Goal: Information Seeking & Learning: Learn about a topic

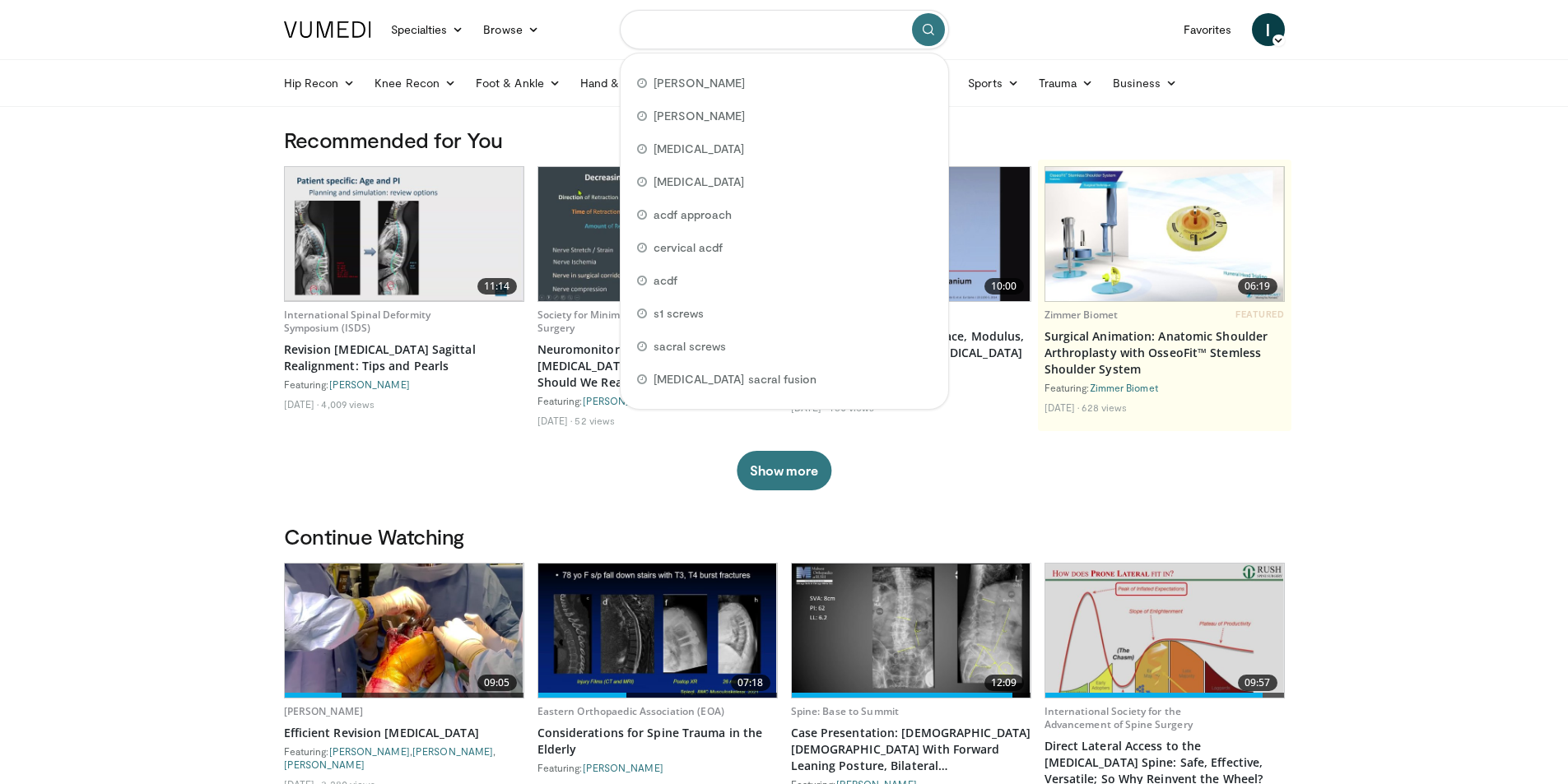
click at [749, 40] on input "Search topics, interventions" at bounding box center [784, 29] width 329 height 39
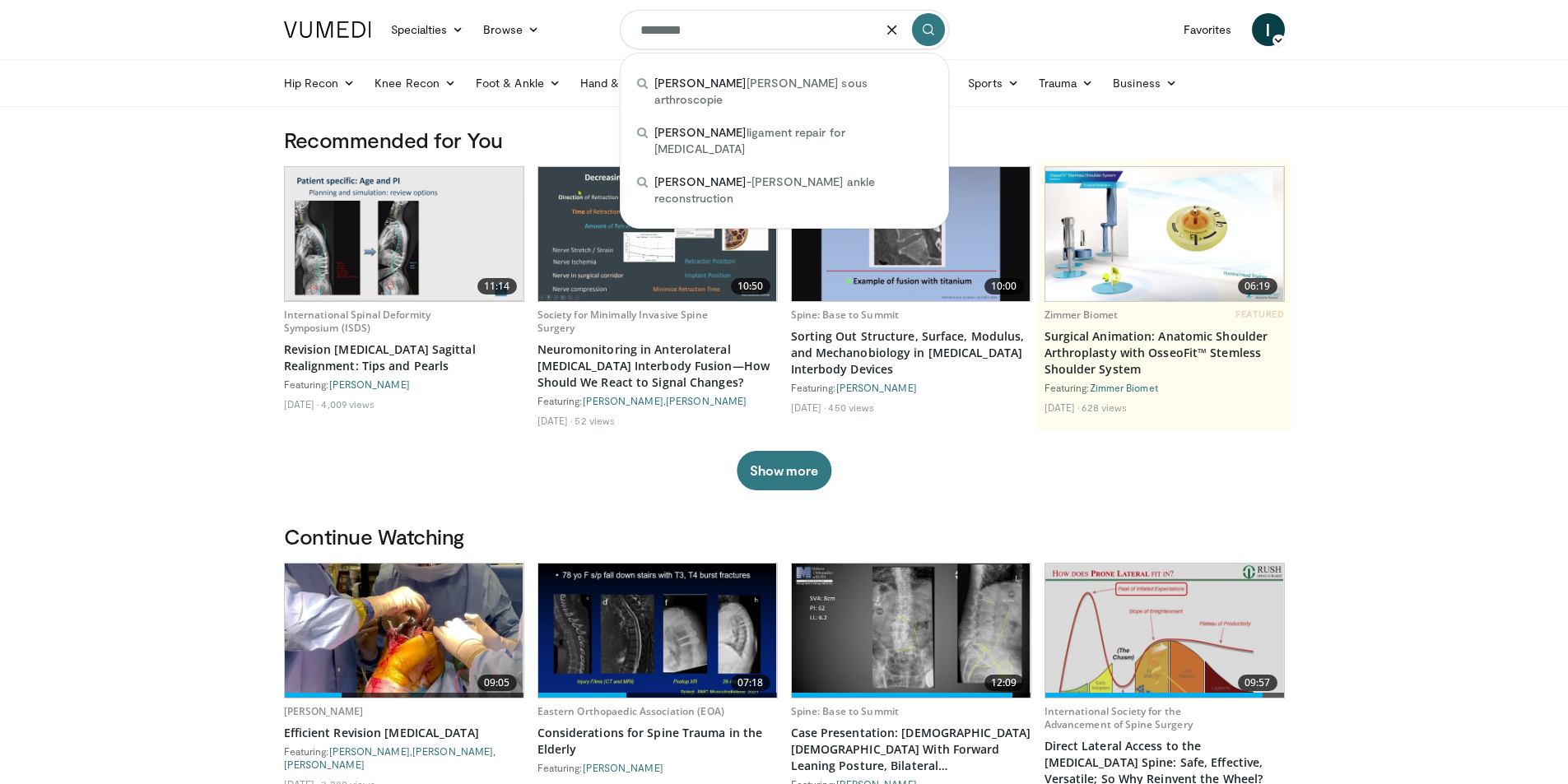
click at [743, 124] on span "brostrom ligament repair for ankle instability" at bounding box center [793, 141] width 278 height 33
type input "**********"
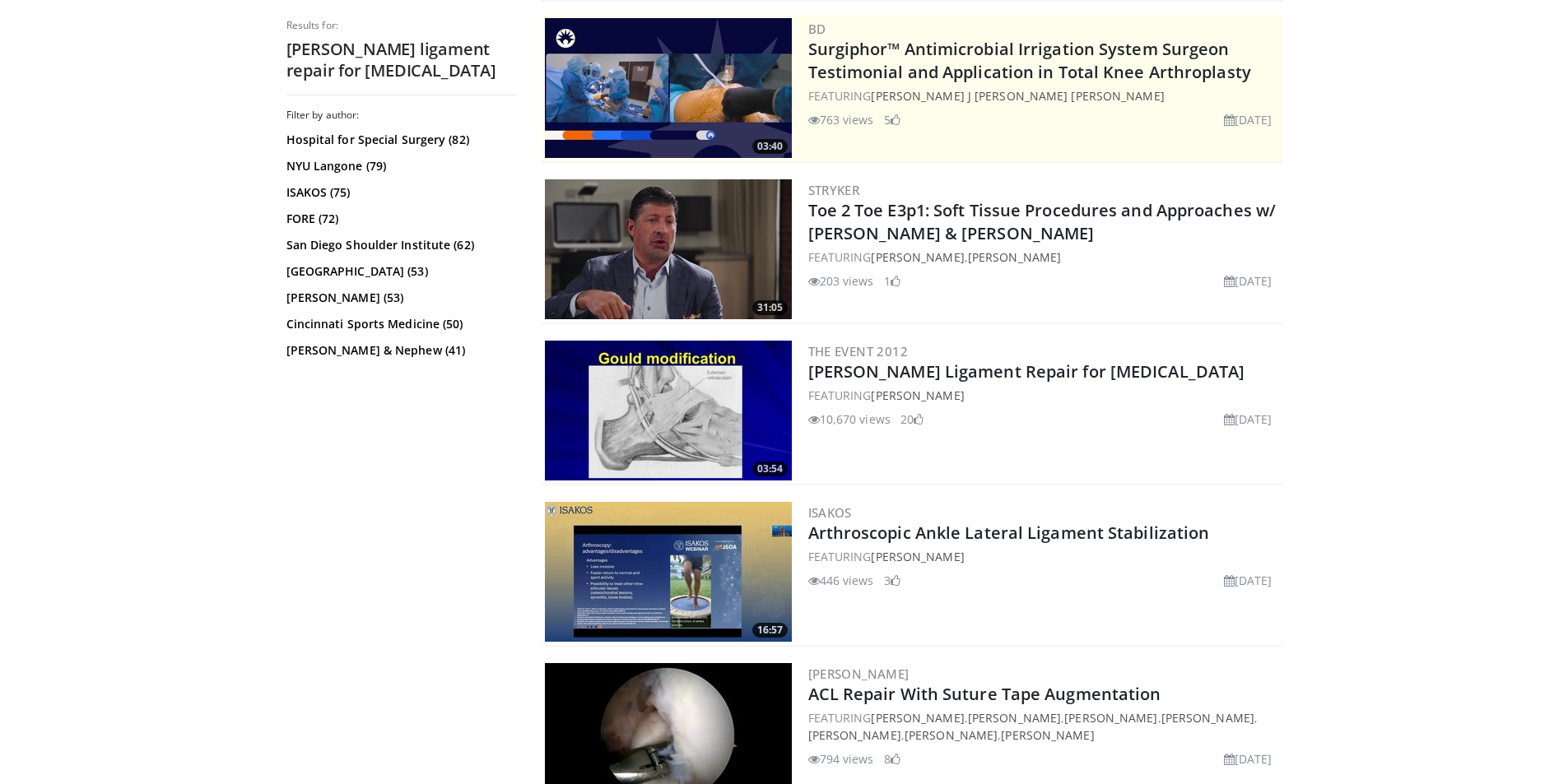
scroll to position [412, 0]
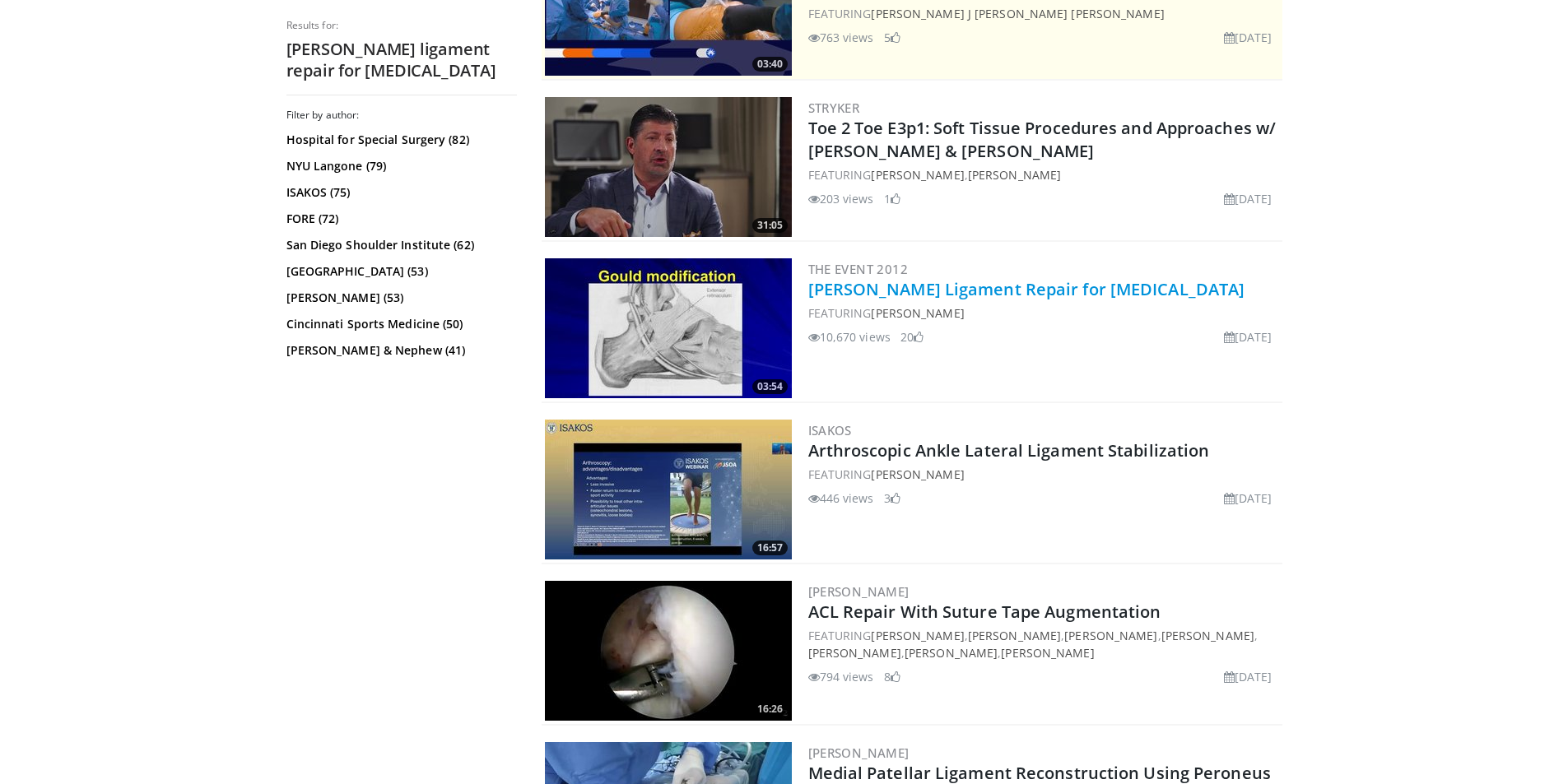
click at [1011, 293] on link "[PERSON_NAME] Ligament Repair for [MEDICAL_DATA]" at bounding box center [1027, 290] width 437 height 23
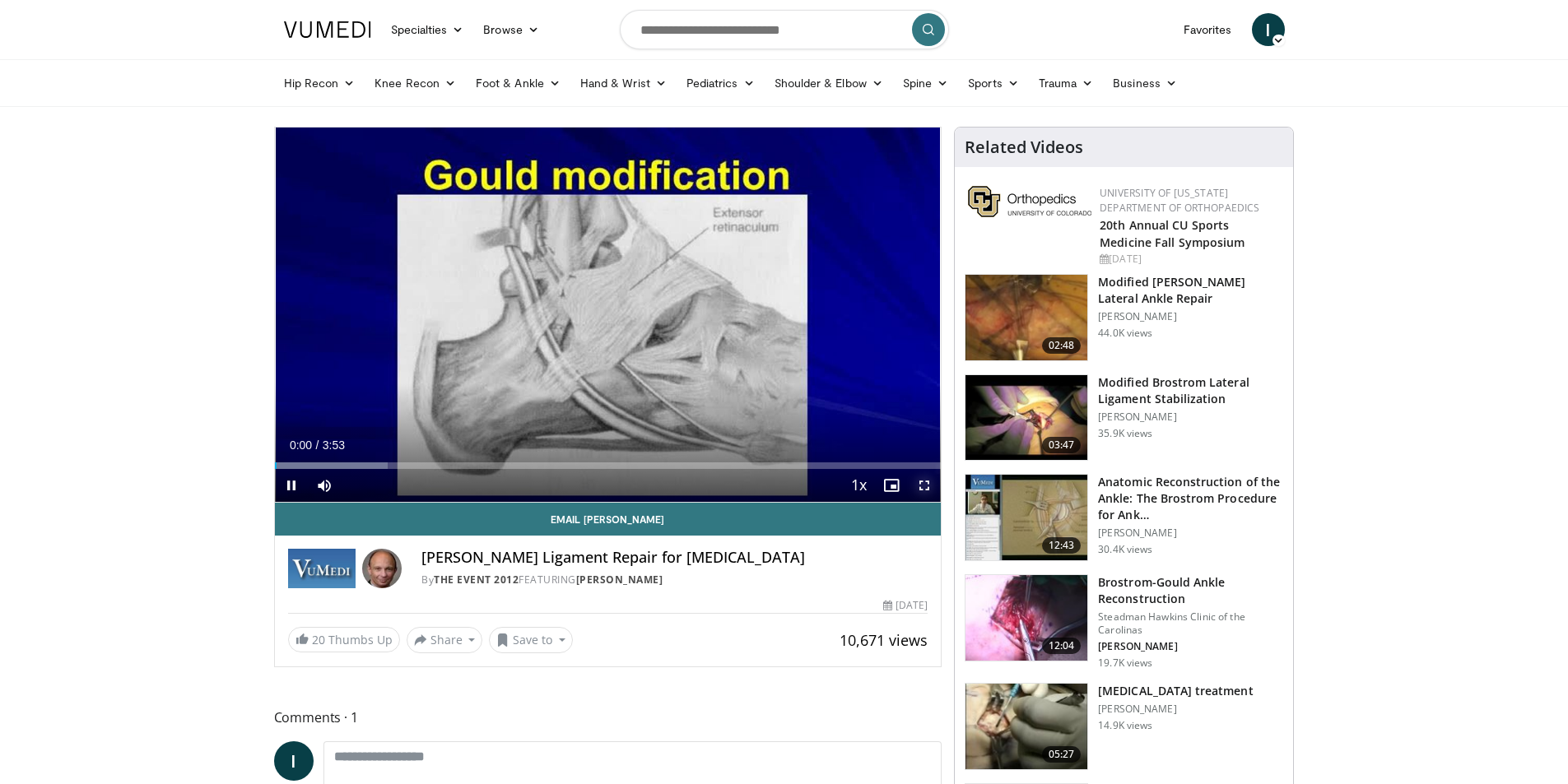
click at [924, 483] on span "Video Player" at bounding box center [924, 486] width 33 height 33
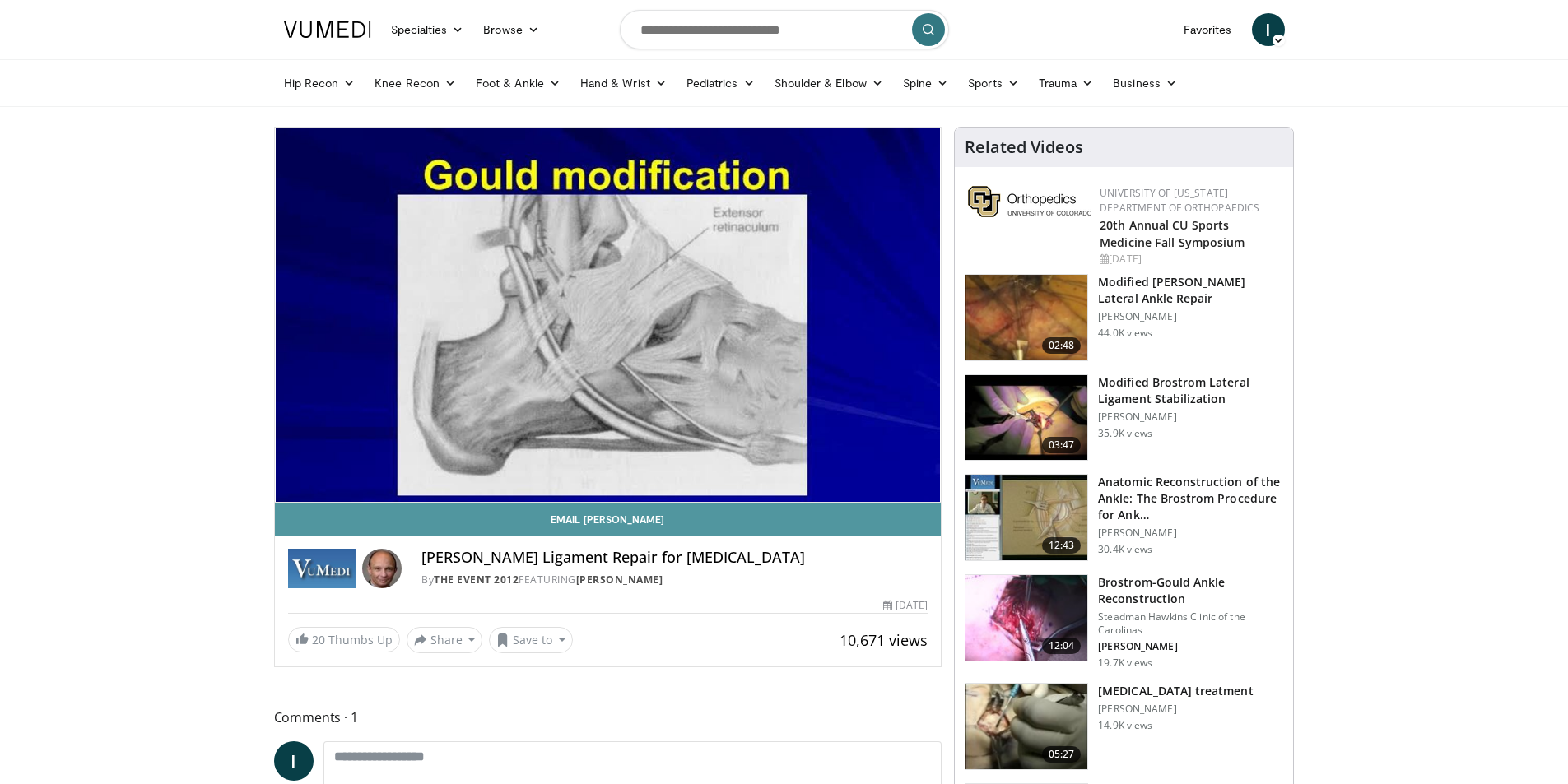
click at [912, 513] on link "Email Nicola" at bounding box center [608, 519] width 667 height 33
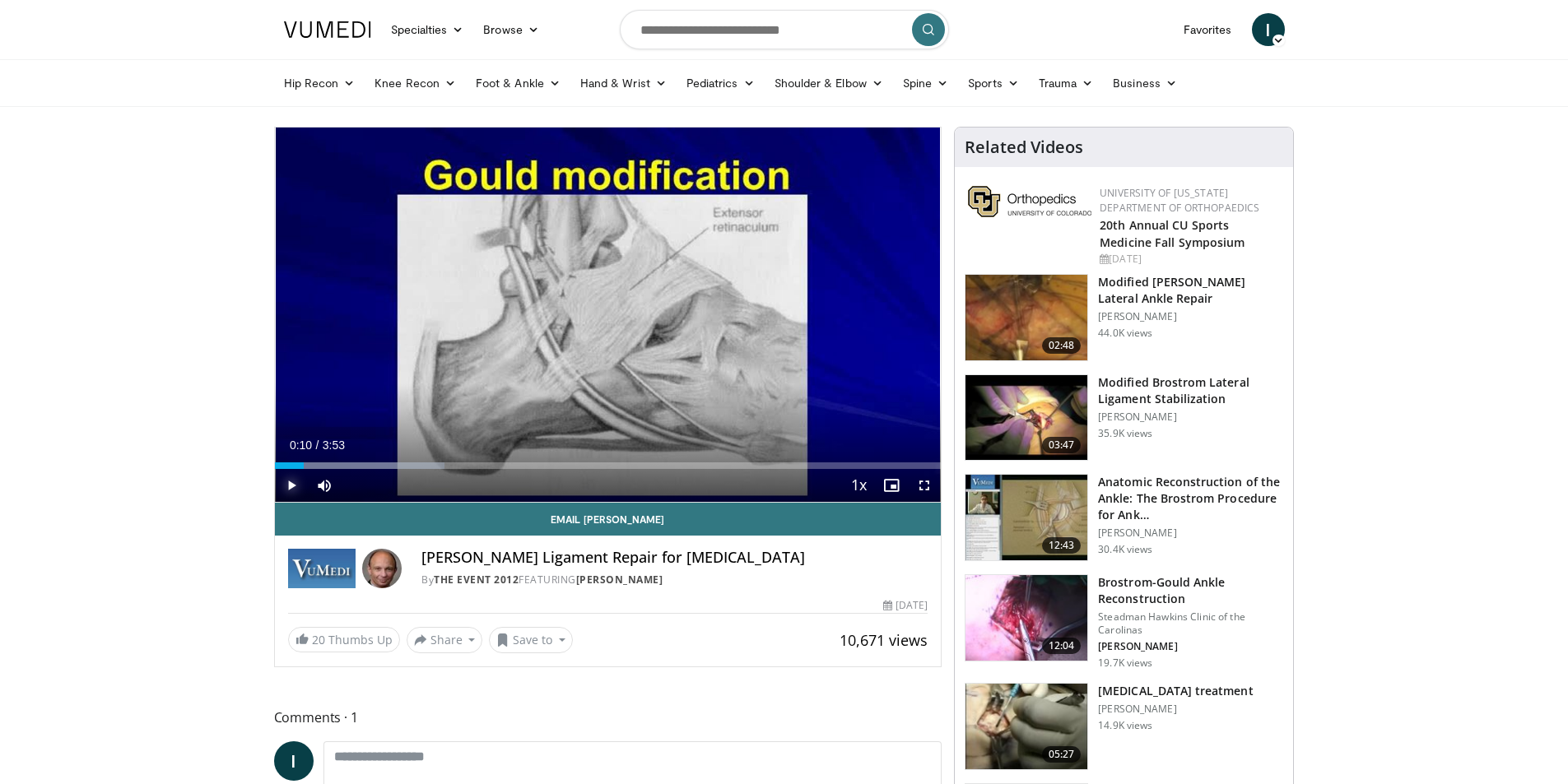
click at [287, 491] on span "Video Player" at bounding box center [291, 486] width 33 height 33
click at [925, 487] on span "Video Player" at bounding box center [924, 486] width 33 height 33
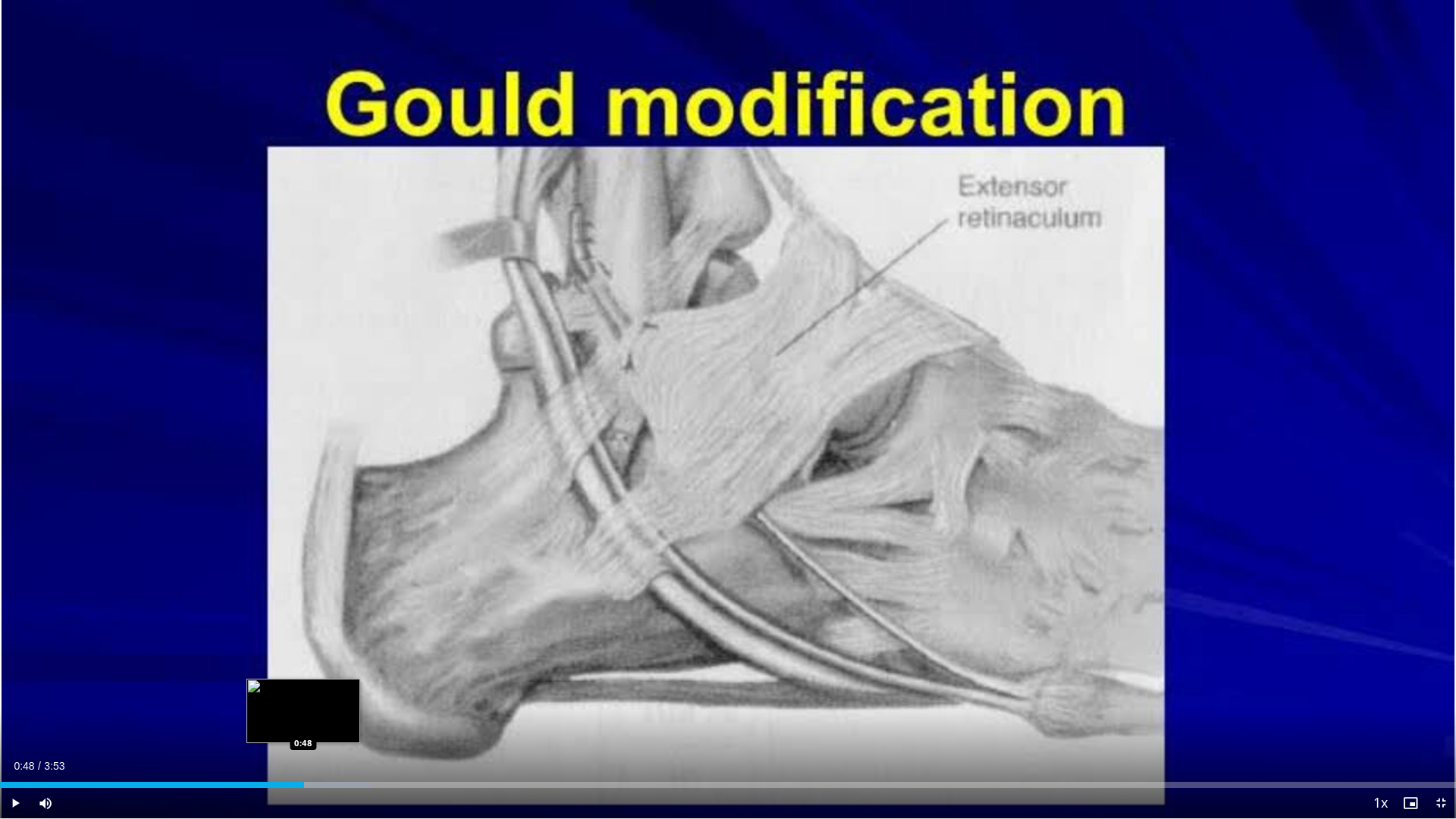
click at [304, 721] on div "Loaded : 25.48% 0:48 0:48" at bounding box center [728, 785] width 1456 height 6
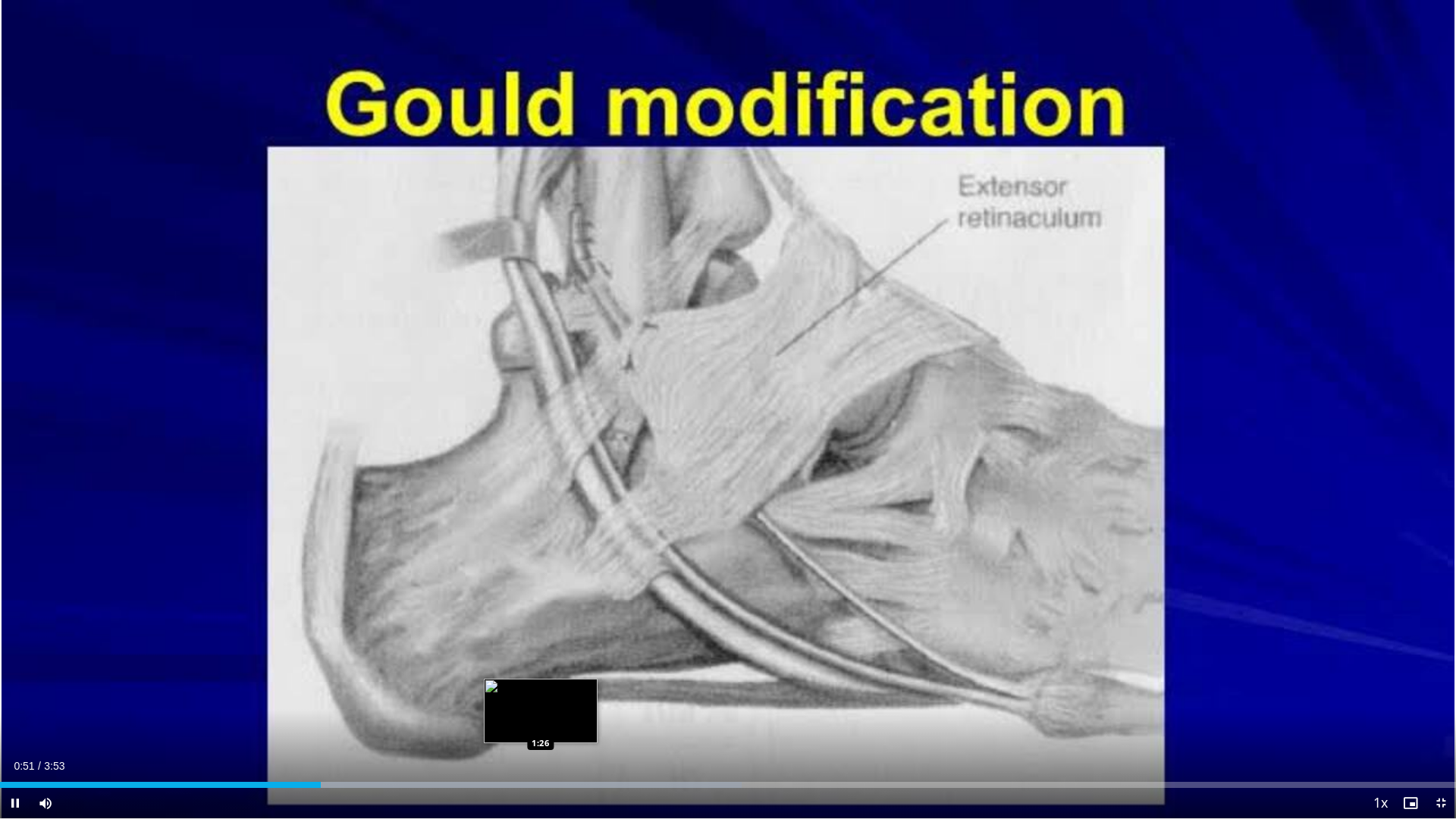
click at [540, 721] on div "Loaded : 50.96% 0:51 1:26" at bounding box center [728, 785] width 1456 height 6
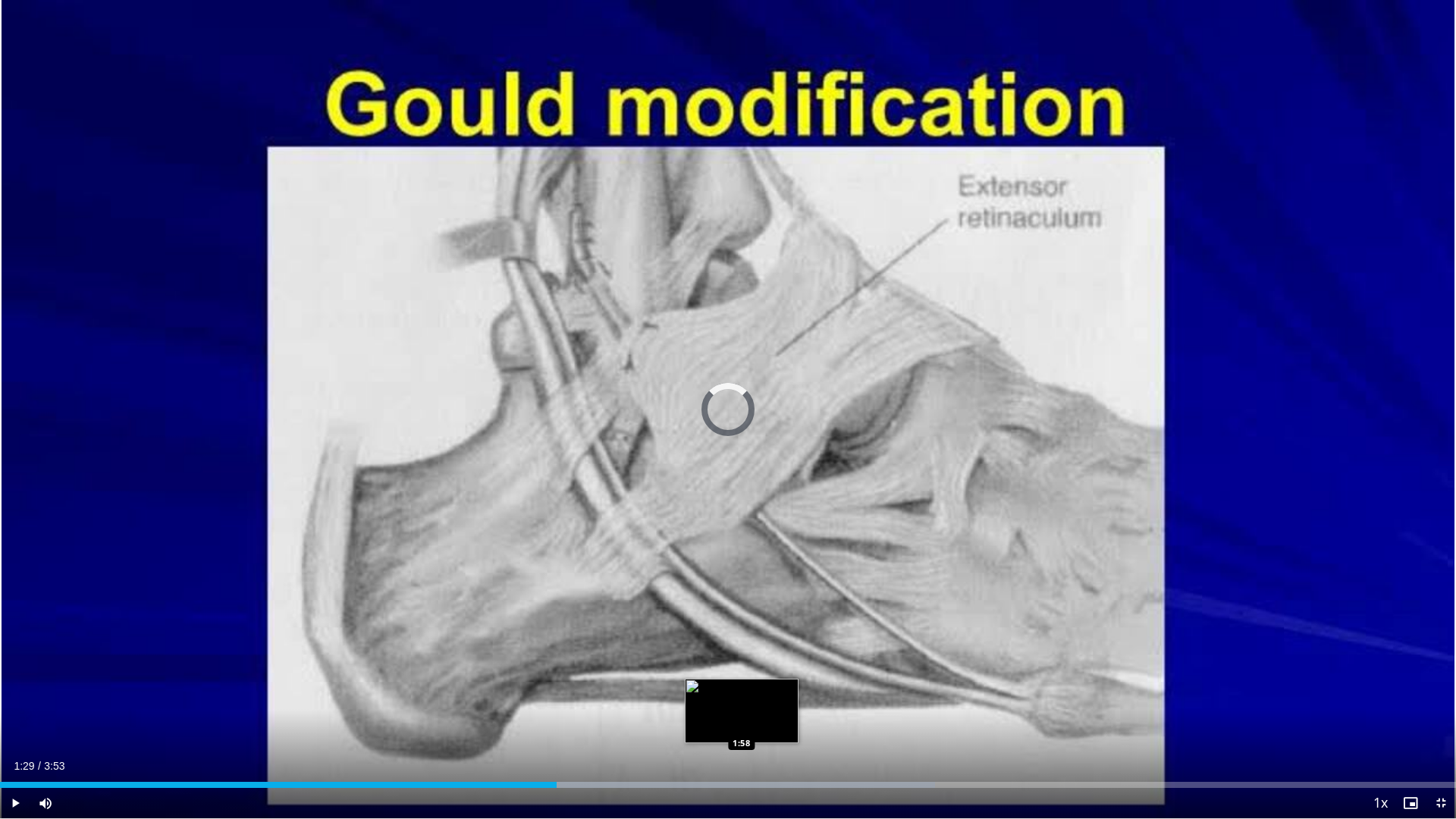
click at [742, 721] on div "Loaded : 64.21% 1:29 1:58" at bounding box center [728, 785] width 1456 height 6
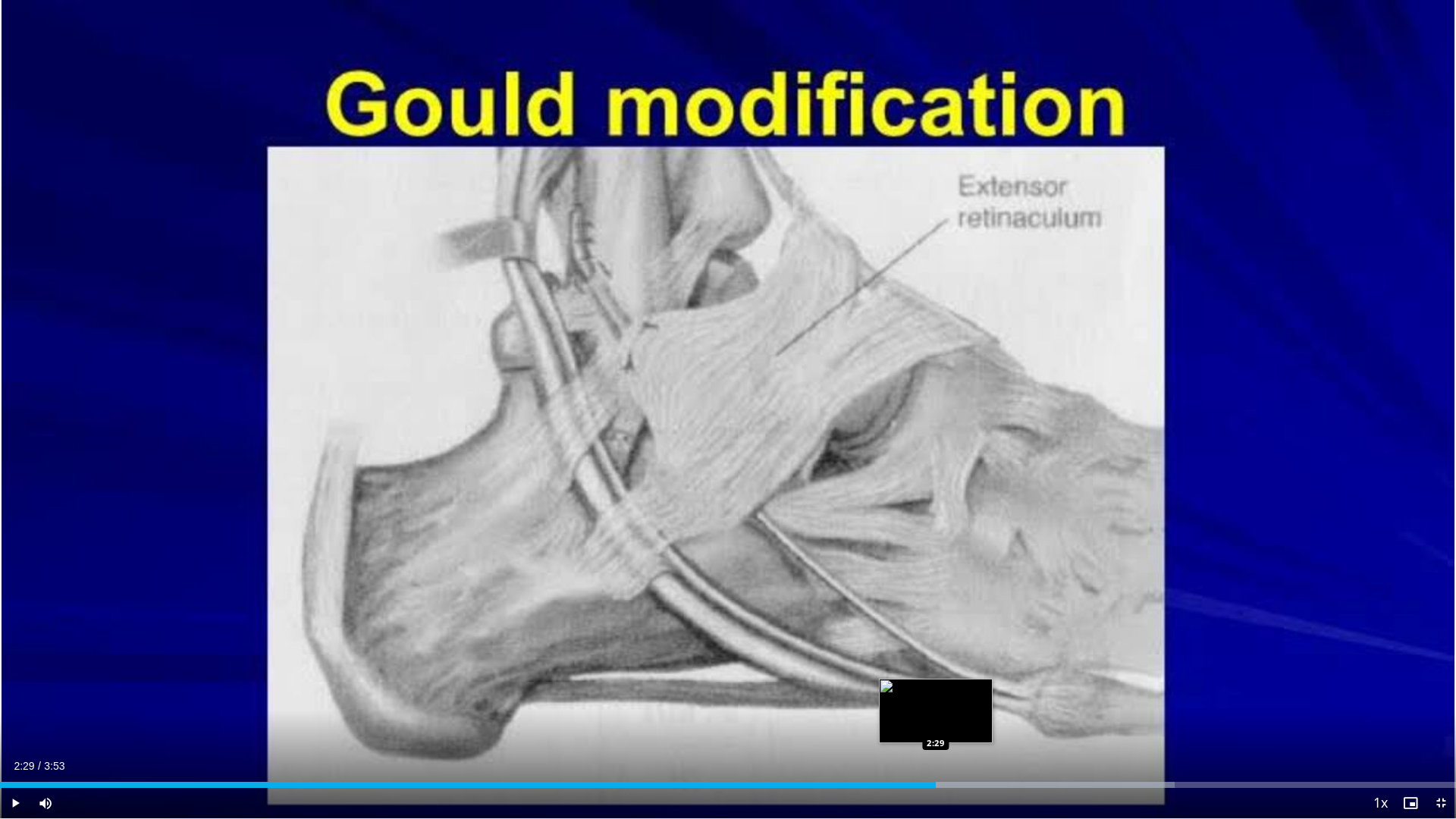
click at [936, 721] on div "Progress Bar" at bounding box center [868, 785] width 613 height 6
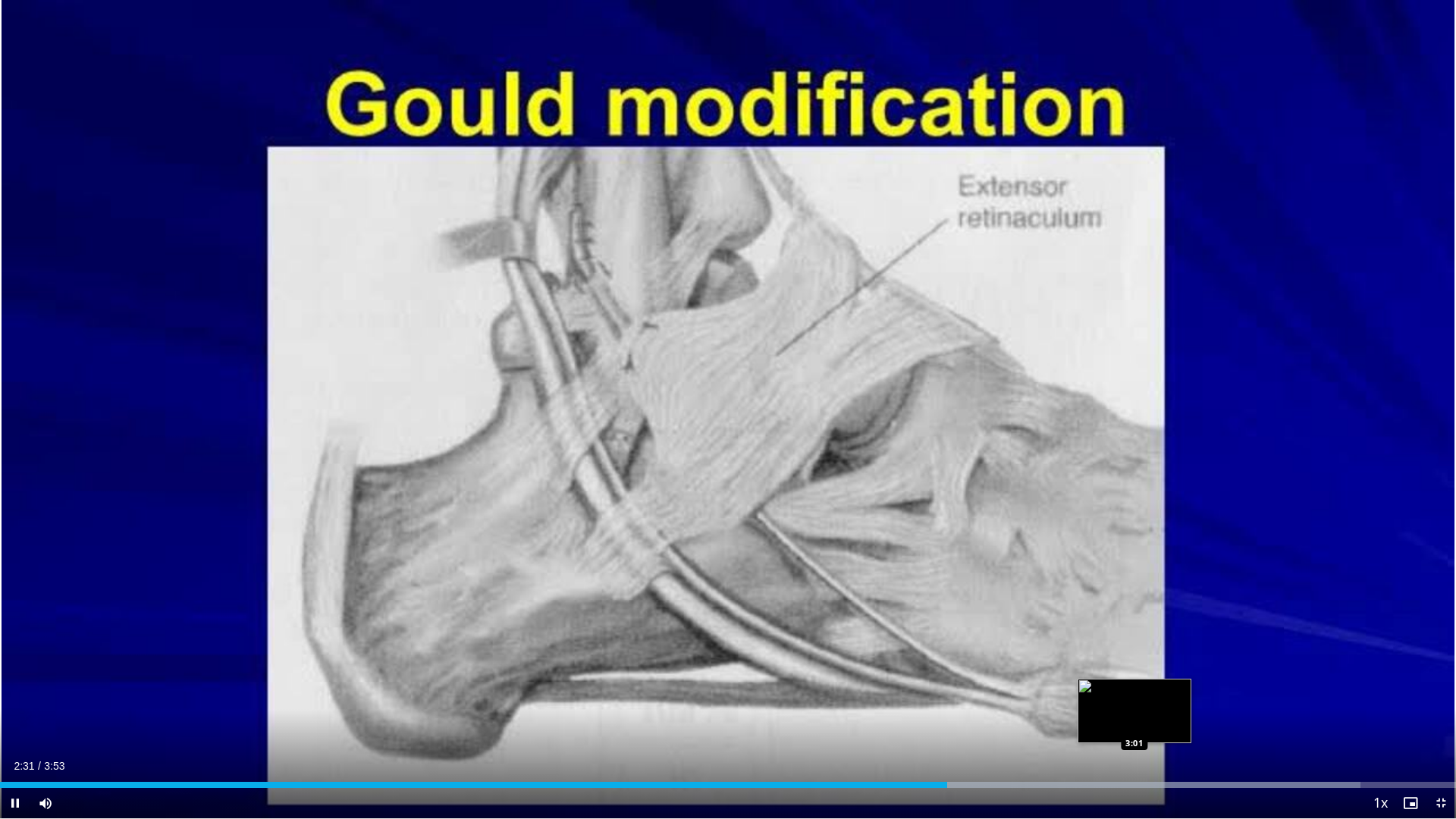
click at [1134, 721] on div "Loaded : 93.42% 2:31 3:01" at bounding box center [728, 785] width 1456 height 6
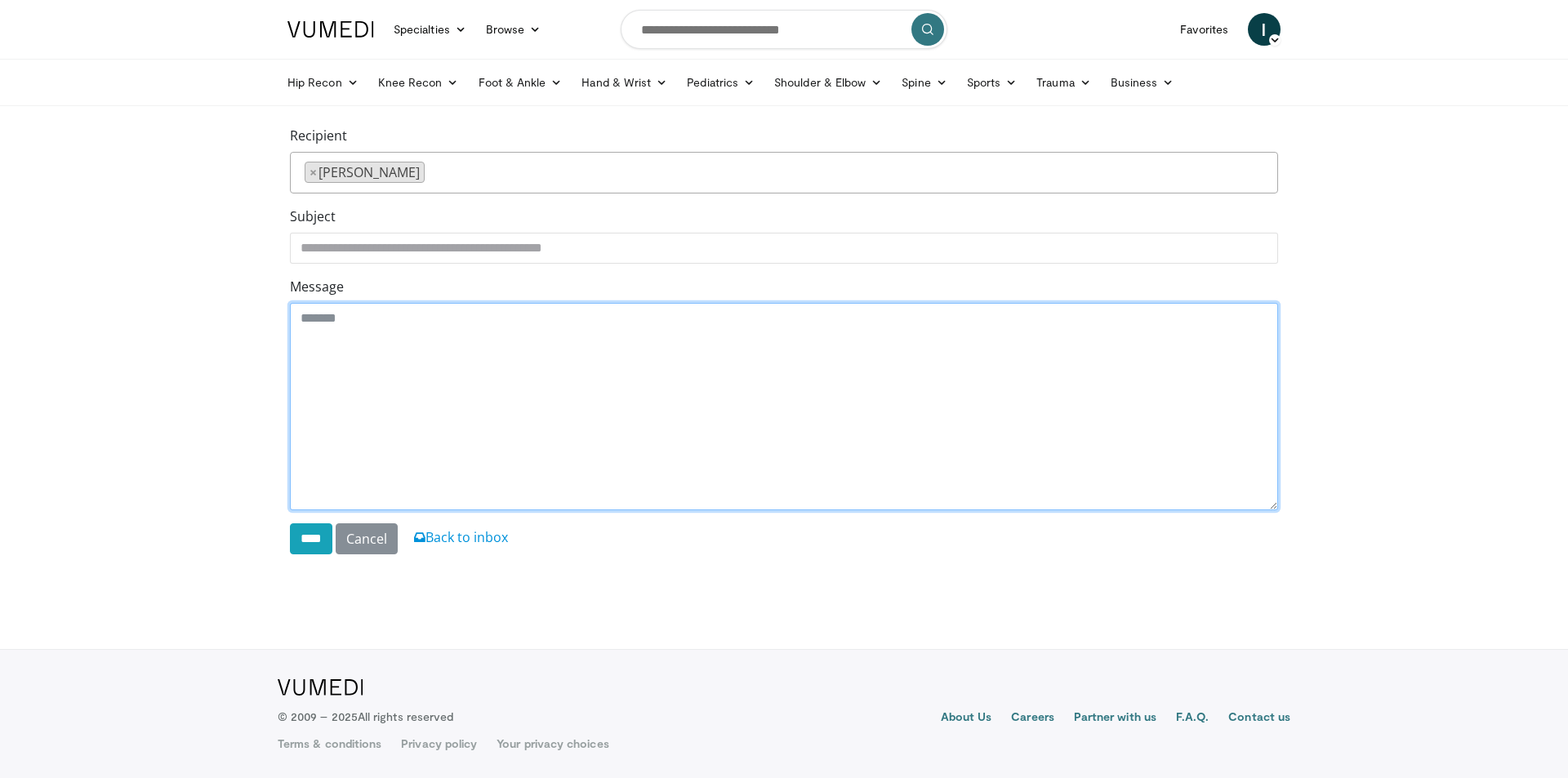
click at [919, 484] on textarea "Message" at bounding box center [784, 407] width 989 height 207
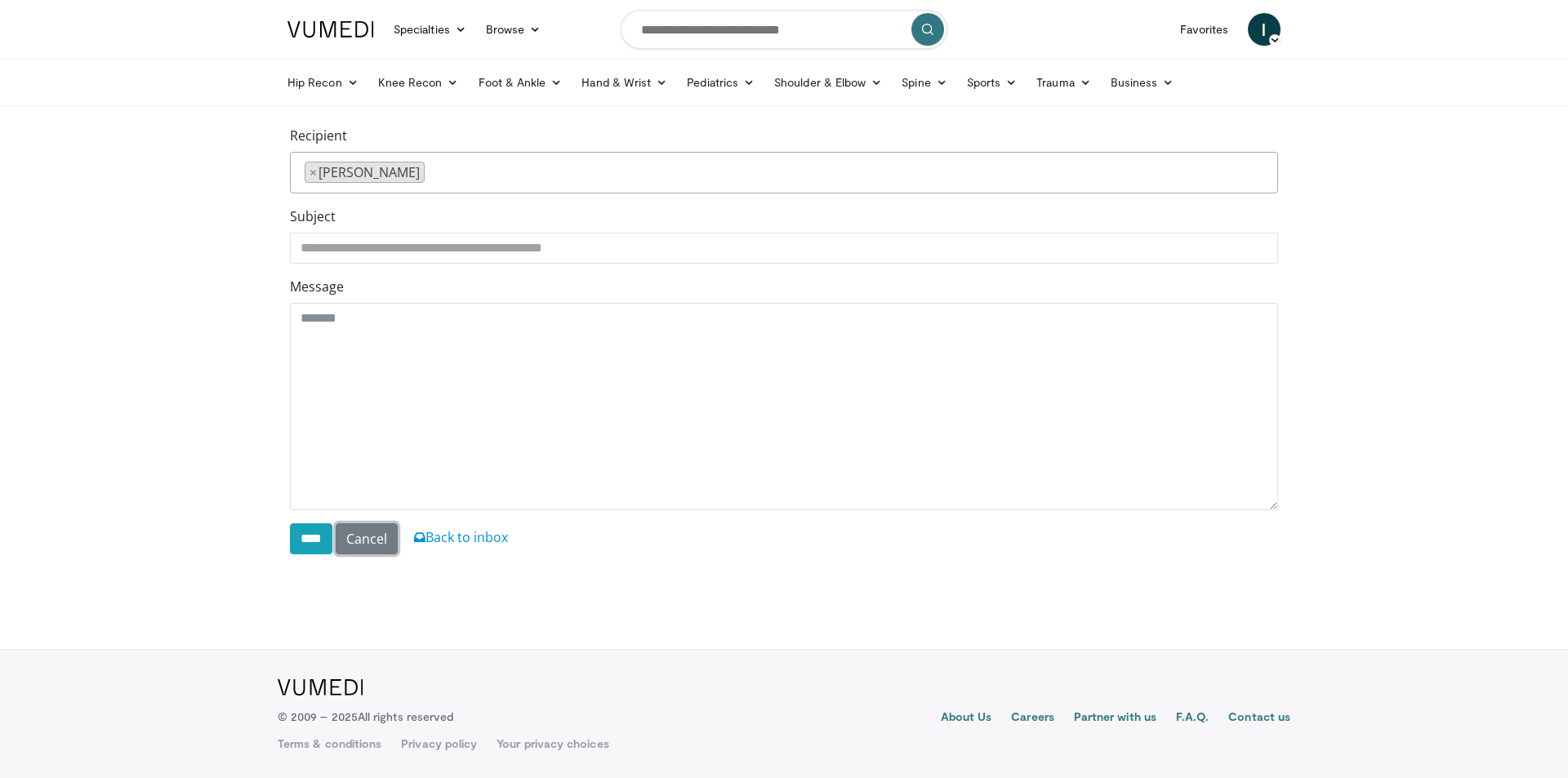
click at [385, 541] on link "Cancel" at bounding box center [367, 539] width 62 height 31
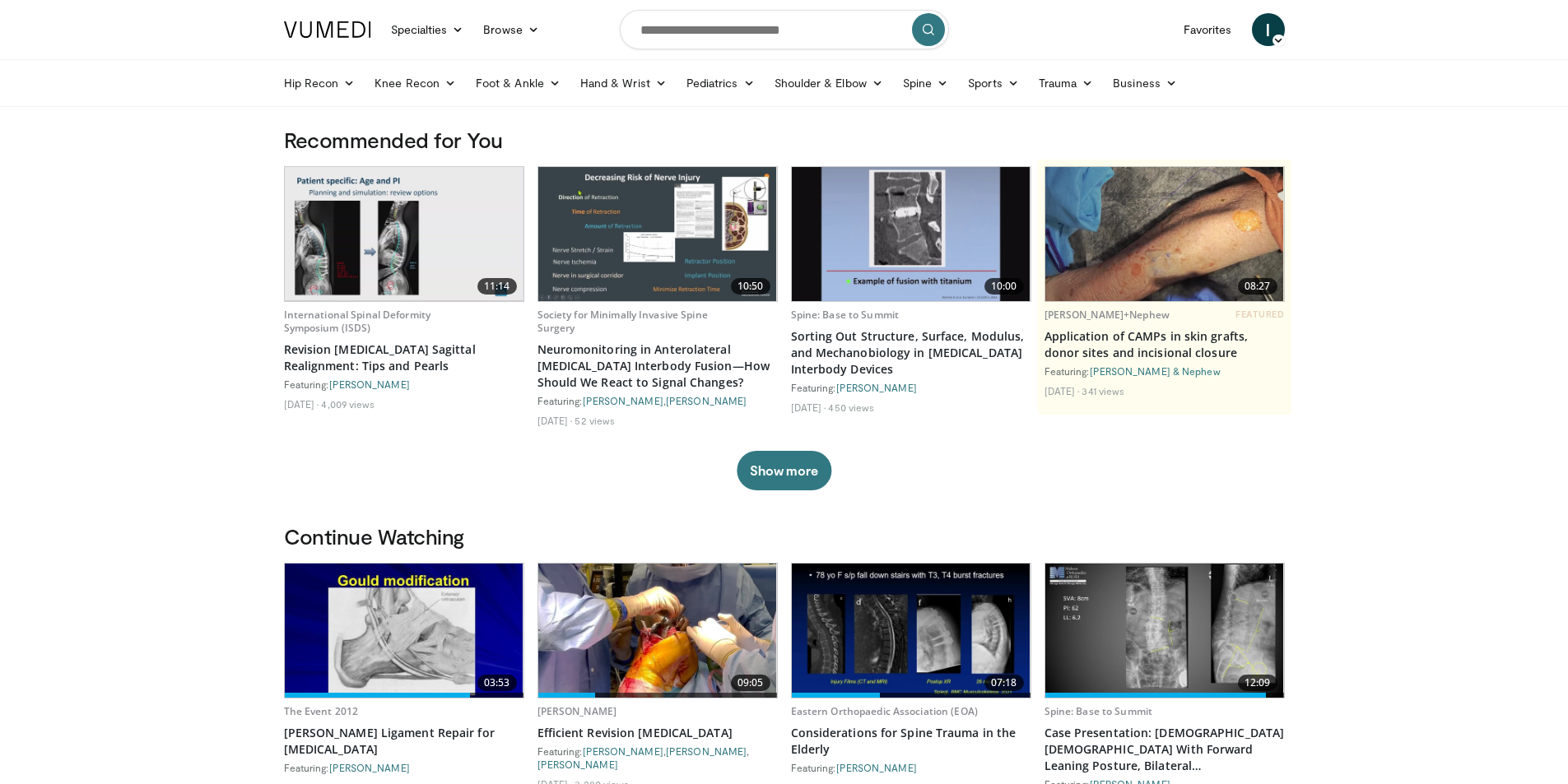
click at [1278, 35] on icon at bounding box center [1277, 40] width 11 height 11
click at [1141, 192] on link "Logout" at bounding box center [1184, 188] width 196 height 26
